Goal: Information Seeking & Learning: Learn about a topic

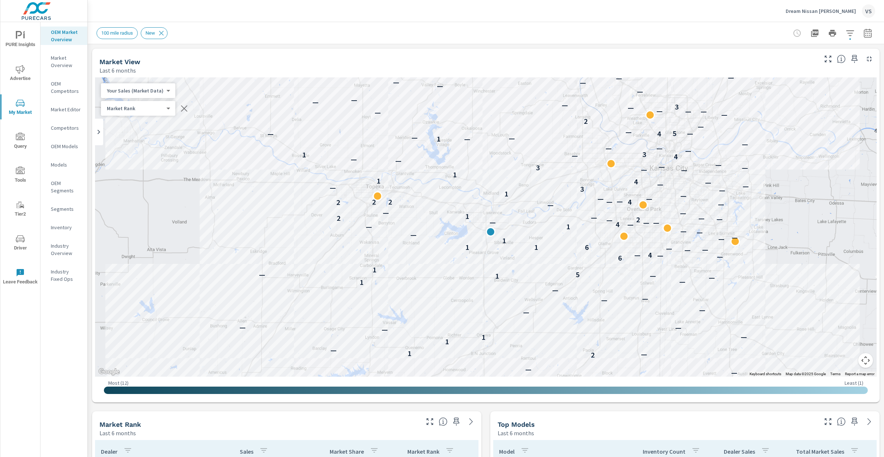
click at [833, 9] on p "Dream Nissan [PERSON_NAME]" at bounding box center [821, 11] width 70 height 7
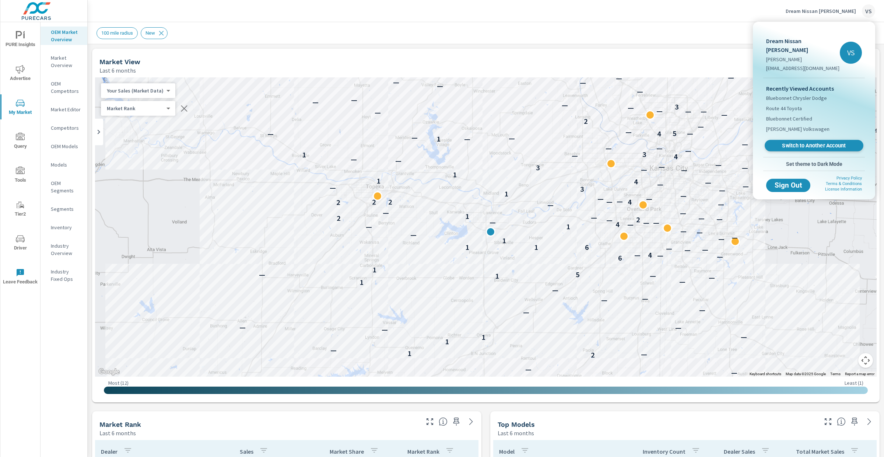
click at [811, 142] on span "Switch to Another Account" at bounding box center [814, 145] width 90 height 7
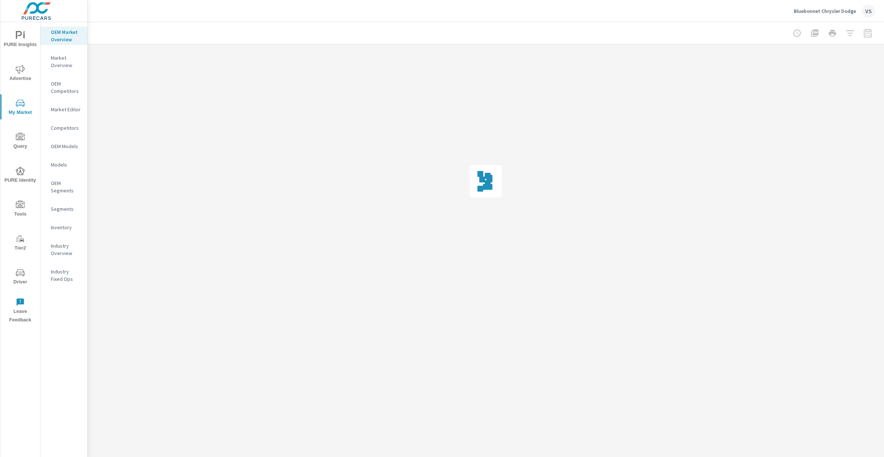
click at [69, 65] on p "Market Overview" at bounding box center [66, 61] width 31 height 15
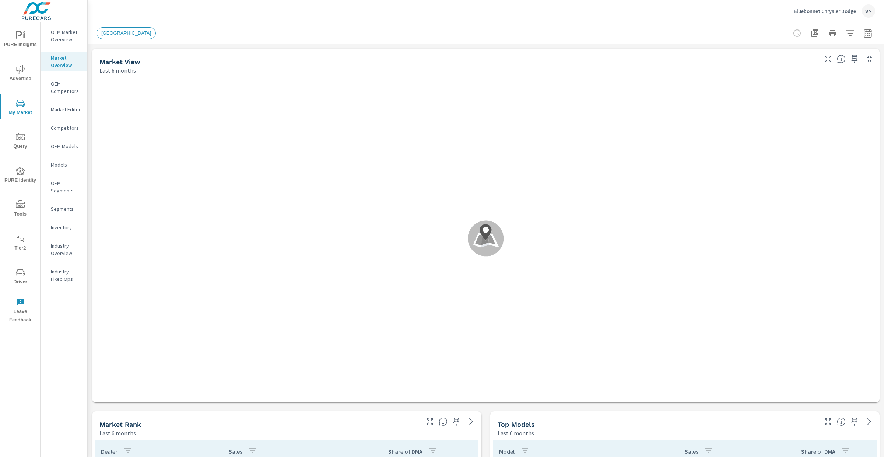
scroll to position [857, 0]
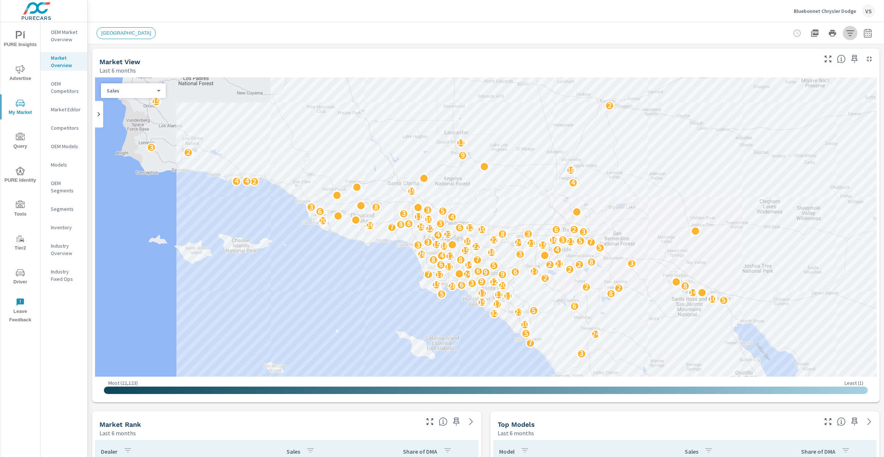
click at [848, 29] on button "button" at bounding box center [850, 33] width 15 height 15
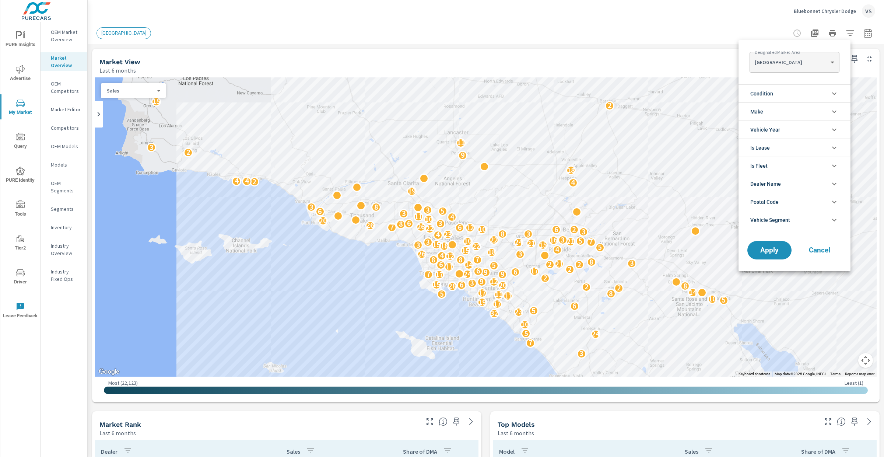
click at [819, 64] on body "PURE Insights Advertise My Market Query PURE Identity Tools Tier2 Driver Leave …" at bounding box center [442, 228] width 884 height 457
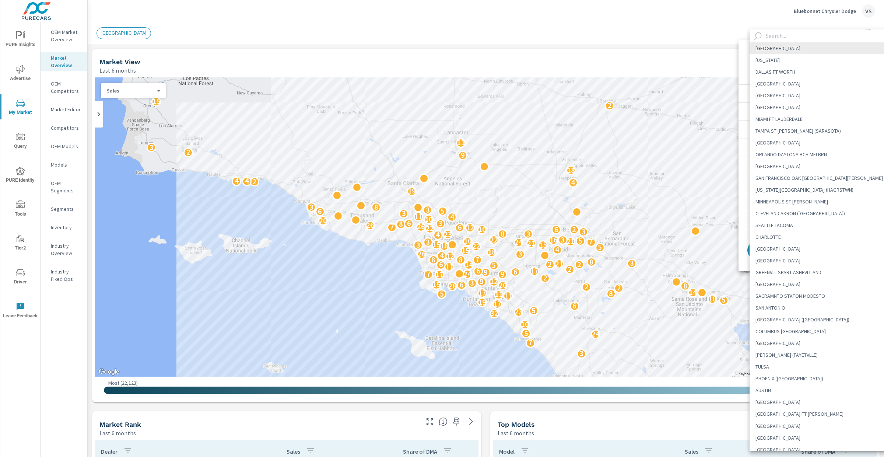
click at [789, 34] on input "text" at bounding box center [829, 35] width 133 height 13
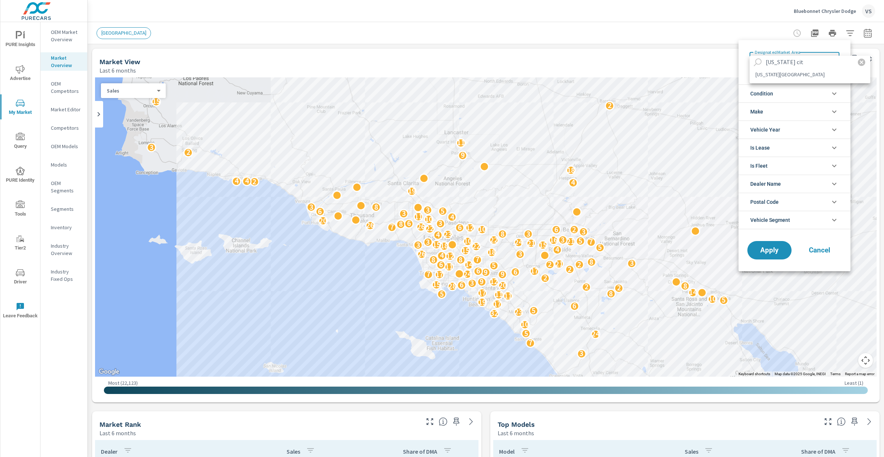
type input "kansas cit"
click at [797, 74] on li "KANSAS CITY" at bounding box center [810, 75] width 121 height 12
type Area "KANSAS CITY"
click at [788, 92] on li "Condition" at bounding box center [795, 93] width 112 height 18
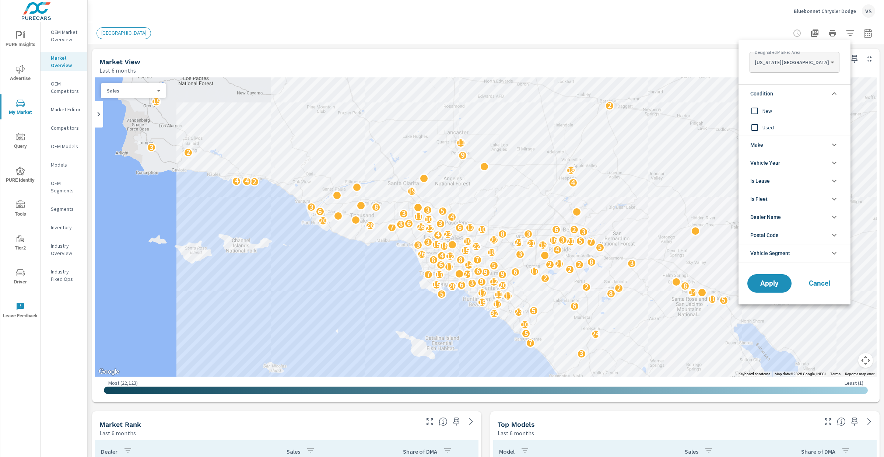
click at [758, 112] on input "filter options" at bounding box center [754, 110] width 15 height 15
click at [761, 143] on span "Make" at bounding box center [757, 145] width 13 height 18
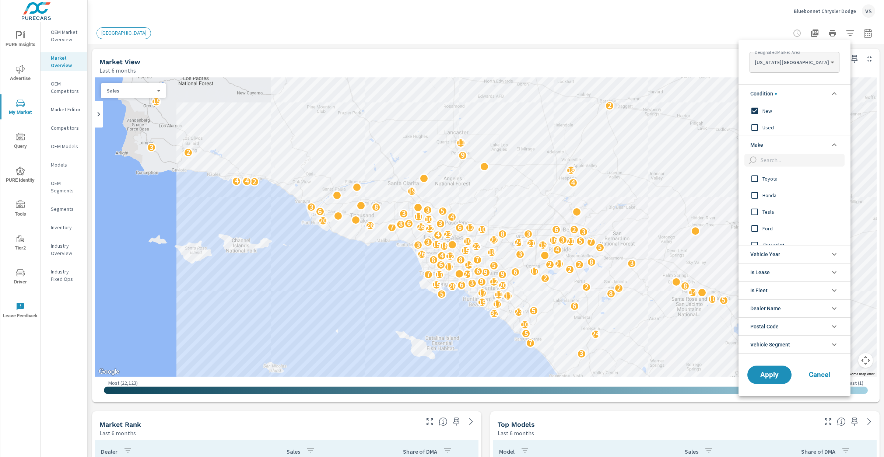
click at [755, 183] on input "filter options" at bounding box center [754, 178] width 15 height 15
click at [754, 197] on input "filter options" at bounding box center [754, 195] width 15 height 15
click at [756, 221] on input "filter options" at bounding box center [754, 222] width 15 height 15
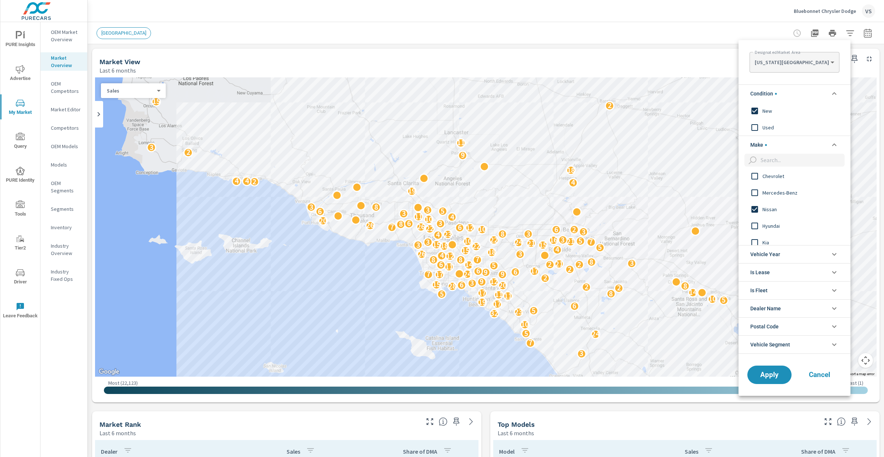
click at [758, 225] on input "filter options" at bounding box center [754, 225] width 15 height 15
click at [753, 238] on input "filter options" at bounding box center [754, 236] width 15 height 15
click at [771, 370] on button "Apply" at bounding box center [770, 374] width 46 height 19
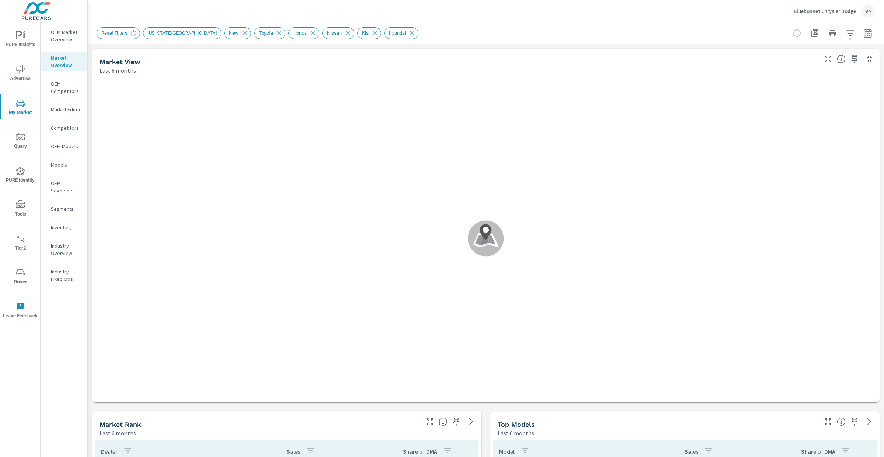
scroll to position [857, 0]
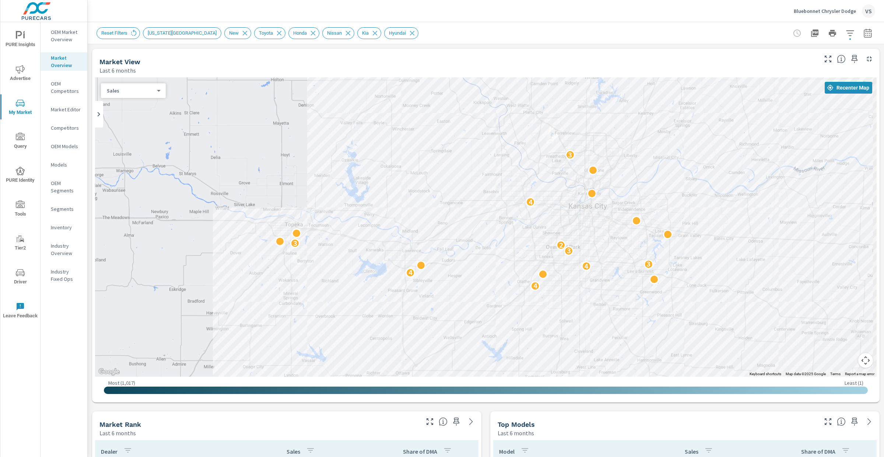
drag, startPoint x: 589, startPoint y: 279, endPoint x: 533, endPoint y: 230, distance: 74.2
click at [533, 230] on div "2 3 4 4 4 3 3 2 3 4 2 2 3 2 3" at bounding box center [785, 381] width 707 height 398
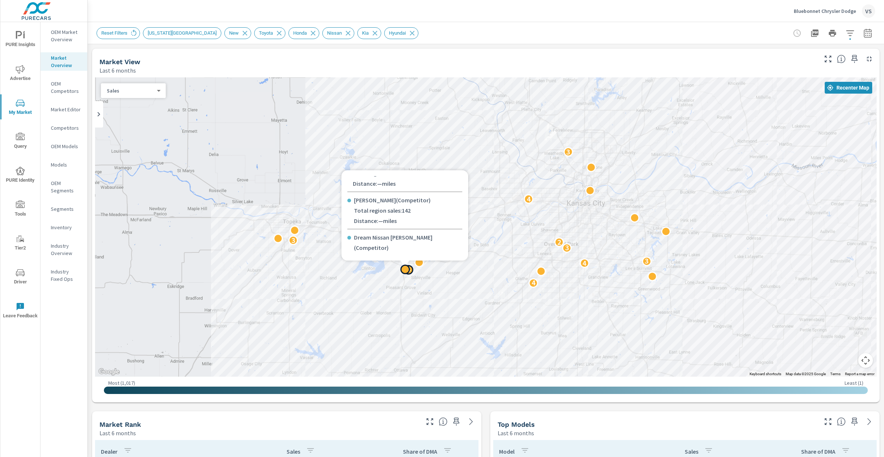
scroll to position [80, 0]
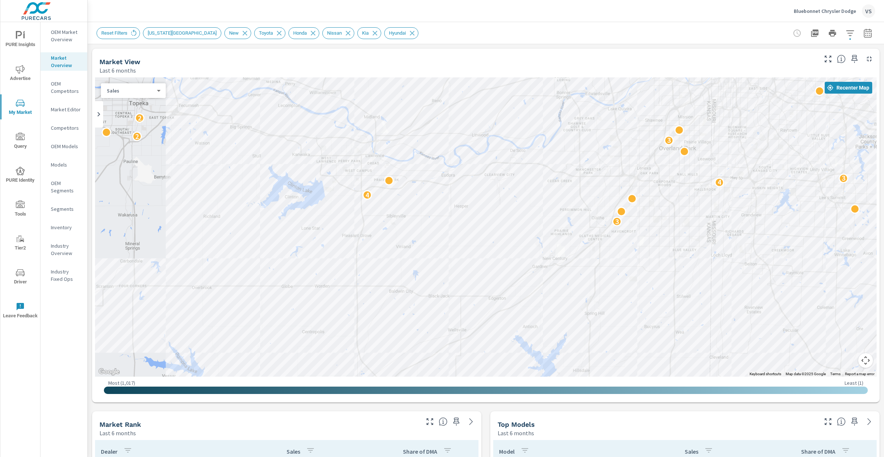
drag, startPoint x: 565, startPoint y: 275, endPoint x: 580, endPoint y: 170, distance: 106.2
click at [580, 170] on div "3 4 4 3 3 2 2 4 3" at bounding box center [853, 329] width 707 height 398
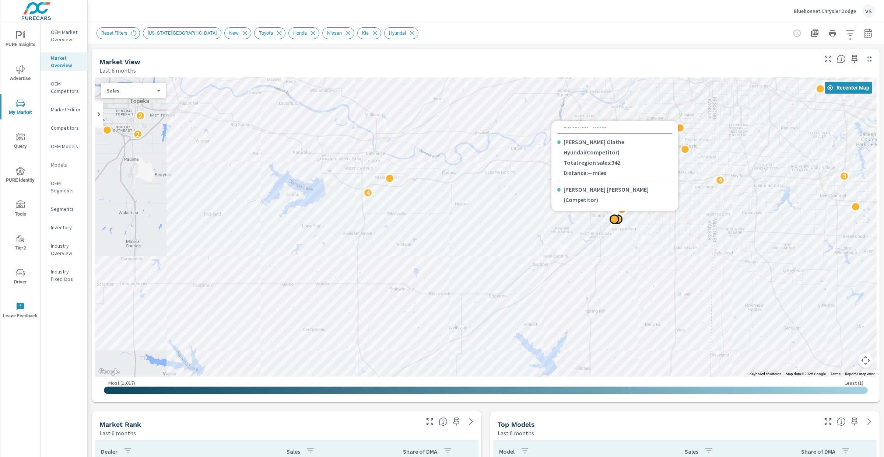
scroll to position [32, 0]
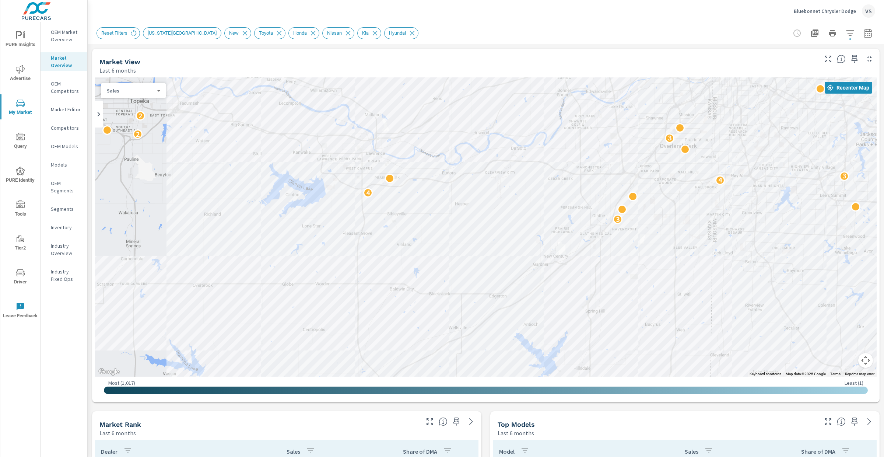
click at [618, 56] on div "Market View Last 6 months" at bounding box center [455, 62] width 727 height 26
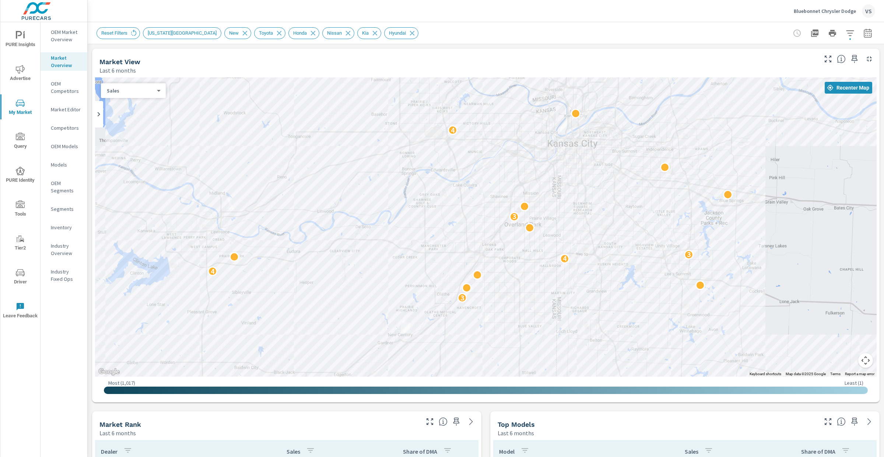
drag, startPoint x: 767, startPoint y: 151, endPoint x: 610, endPoint y: 231, distance: 176.2
click at [610, 231] on div "2 3 4 4 3 3 2 2 4 3" at bounding box center [486, 226] width 782 height 299
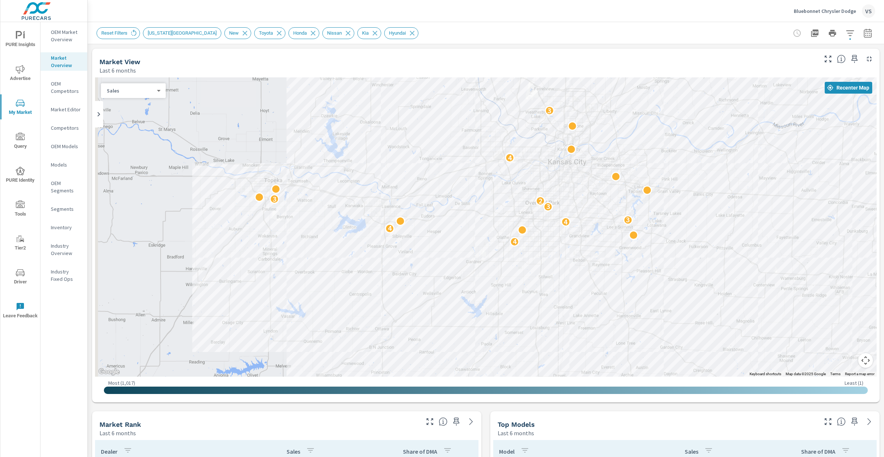
drag, startPoint x: 548, startPoint y: 244, endPoint x: 584, endPoint y: 197, distance: 59.7
click at [584, 197] on div "2 4 4 4 3 2 3 3 2 3 4 2 2 3 2 3" at bounding box center [874, 378] width 707 height 398
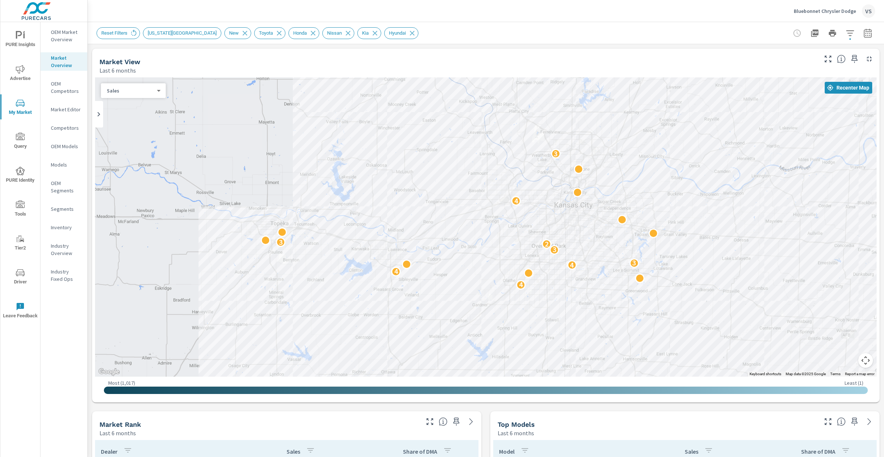
drag, startPoint x: 679, startPoint y: 168, endPoint x: 686, endPoint y: 212, distance: 44.7
click at [686, 212] on div "2 4 4 4 3 3 2 3 4 2 2 3 2 3" at bounding box center [486, 226] width 782 height 299
